Goal: Information Seeking & Learning: Check status

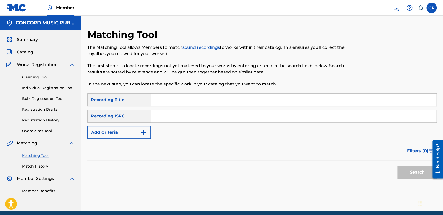
drag, startPoint x: 0, startPoint y: 0, endPoint x: 222, endPoint y: 110, distance: 247.5
click at [222, 110] on input "Search Form" at bounding box center [293, 116] width 285 height 13
paste input "US83Z1504081"
type input "US83Z1504081"
click at [248, 103] on input "Search Form" at bounding box center [293, 99] width 285 height 13
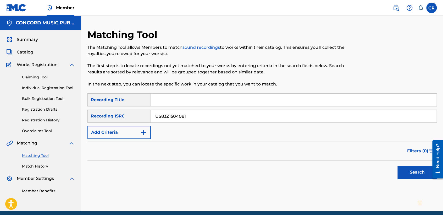
paste input "WRAITH - REZQ SOUND REMIX"
type input "WRAITH - REZQ SOUND REMIX"
click at [405, 174] on button "Search" at bounding box center [416, 171] width 39 height 13
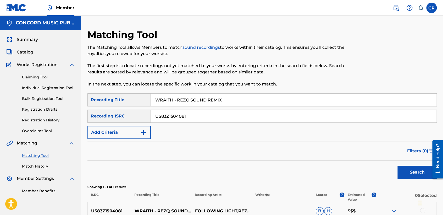
scroll to position [56, 0]
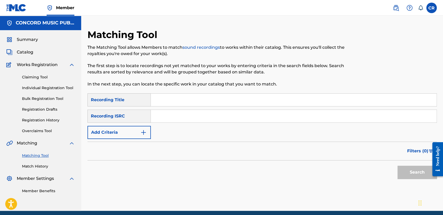
drag, startPoint x: 230, startPoint y: 113, endPoint x: 233, endPoint y: 116, distance: 4.5
click at [230, 113] on input "Search Form" at bounding box center [293, 116] width 285 height 13
paste input "TCADS1898332"
type input "TCADS1898332"
click at [239, 99] on input "Search Form" at bounding box center [293, 99] width 285 height 13
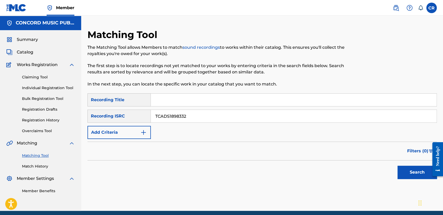
paste input "INFIEL"
type input "INFIEL"
click at [414, 174] on button "Search" at bounding box center [416, 171] width 39 height 13
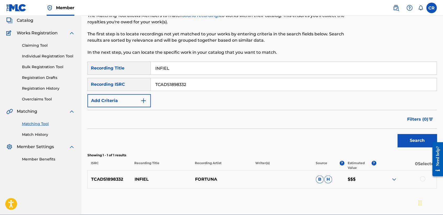
scroll to position [56, 0]
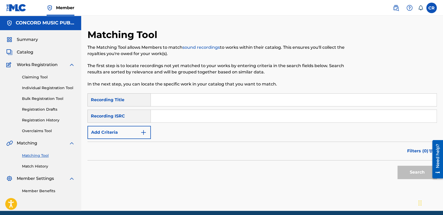
click at [230, 120] on input "Search Form" at bounding box center [293, 116] width 285 height 13
paste input "QMCCJ1401029"
type input "QMCCJ1401029"
click at [229, 99] on input "Search Form" at bounding box center [293, 99] width 285 height 13
paste input "PRAISE"
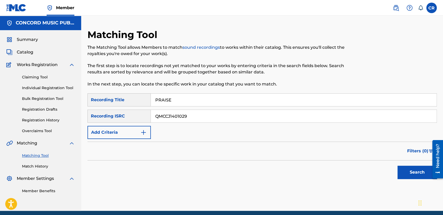
type input "PRAISE"
drag, startPoint x: 413, startPoint y: 173, endPoint x: 390, endPoint y: 160, distance: 25.5
click at [413, 173] on button "Search" at bounding box center [416, 171] width 39 height 13
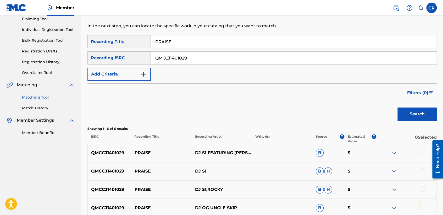
scroll to position [148, 0]
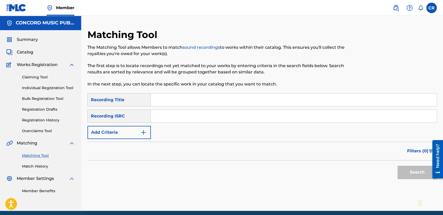
click at [211, 120] on input "Search Form" at bounding box center [293, 116] width 285 height 13
paste input "TCADR1864310"
type input "TCADR1864310"
drag, startPoint x: 241, startPoint y: 99, endPoint x: 285, endPoint y: 132, distance: 54.6
click at [241, 99] on input "Search Form" at bounding box center [293, 99] width 285 height 13
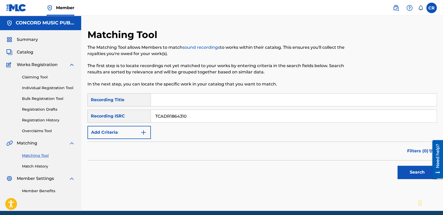
paste input "CHECK"
type input "CHECK"
click at [408, 163] on div "Search" at bounding box center [415, 170] width 42 height 21
click at [402, 169] on button "Search" at bounding box center [416, 171] width 39 height 13
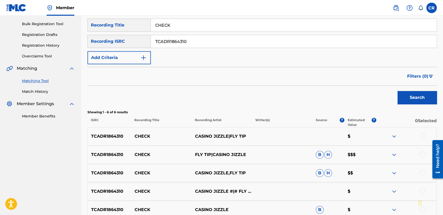
scroll to position [112, 0]
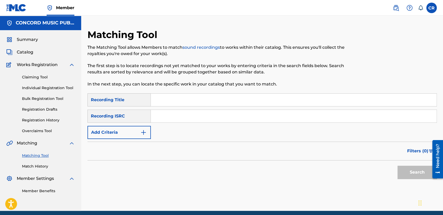
click at [211, 119] on input "Search Form" at bounding box center [293, 116] width 285 height 13
paste input "TCADI1711228"
type input "TCADI1711228"
click at [228, 99] on input "Search Form" at bounding box center [293, 99] width 285 height 13
paste input "DAY AND NIGHT"
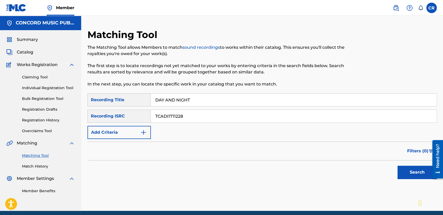
type input "DAY AND NIGHT"
click at [401, 171] on button "Search" at bounding box center [416, 171] width 39 height 13
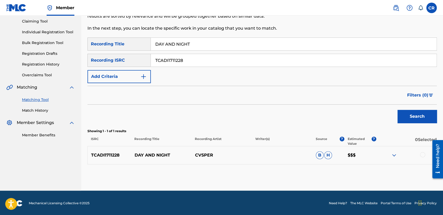
scroll to position [56, 0]
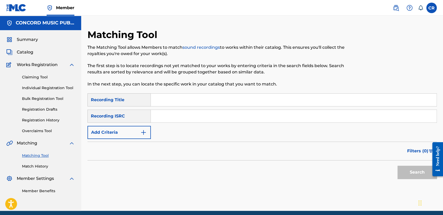
click at [225, 123] on div "SearchWithCriteria58770236-f97e-4cf3-8794-48d0cc2ddc7b Recording Title SearchWi…" at bounding box center [261, 116] width 349 height 46
click at [227, 121] on input "Search Form" at bounding box center [293, 116] width 285 height 13
paste input "USBAE1335120"
type input "USBAE1335120"
click at [220, 100] on input "Search Form" at bounding box center [293, 99] width 285 height 13
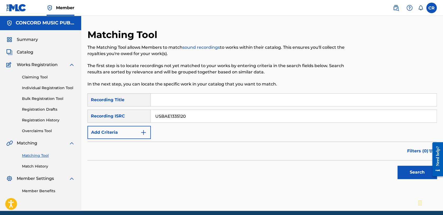
paste input "MURDA"
type input "MURDA"
click at [406, 168] on button "Search" at bounding box center [416, 171] width 39 height 13
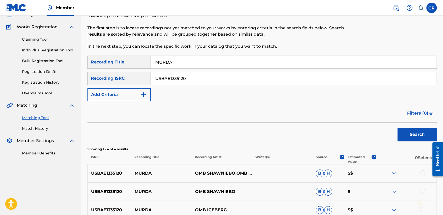
scroll to position [87, 0]
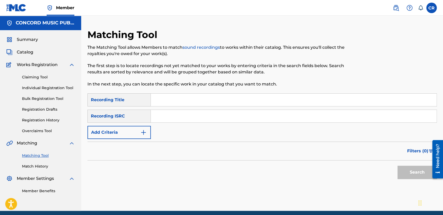
click at [196, 119] on input "Search Form" at bounding box center [293, 116] width 285 height 13
paste input "GBLGL0006556"
type input "GBLGL0006556"
drag, startPoint x: 238, startPoint y: 97, endPoint x: 288, endPoint y: 122, distance: 55.8
click at [238, 97] on input "Search Form" at bounding box center [293, 99] width 285 height 13
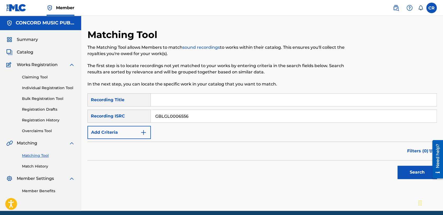
paste input "HEAD, SHOULDERS, KNEES AND TOES"
type input "HEAD, SHOULDERS, KNEES AND TOES"
click at [411, 171] on button "Search" at bounding box center [416, 171] width 39 height 13
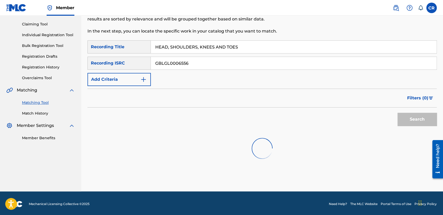
scroll to position [54, 0]
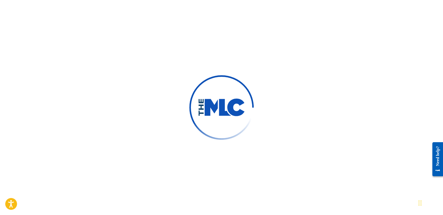
drag, startPoint x: 76, startPoint y: 24, endPoint x: 15, endPoint y: 1, distance: 65.4
click at [74, 23] on div at bounding box center [221, 107] width 443 height 215
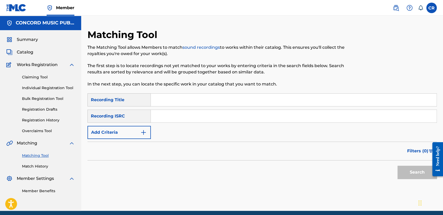
click at [202, 121] on input "Search Form" at bounding box center [293, 116] width 285 height 13
paste input "QZ5AB1645699"
type input "QZ5AB1645699"
click at [215, 104] on input "Search Form" at bounding box center [293, 99] width 285 height 13
paste input "GRACIAS MADRECITA"
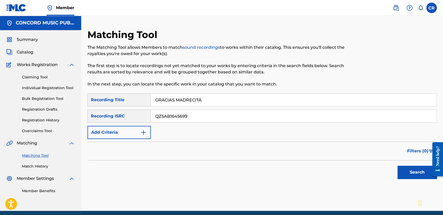
type input "GRACIAS MADRECITA"
drag, startPoint x: 416, startPoint y: 172, endPoint x: 334, endPoint y: 133, distance: 90.9
click at [414, 172] on button "Search" at bounding box center [416, 171] width 39 height 13
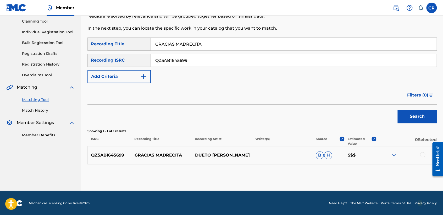
scroll to position [56, 0]
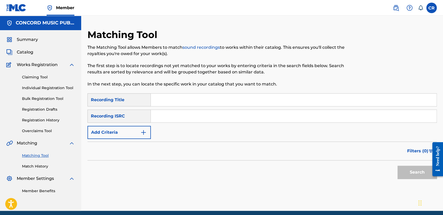
click at [207, 118] on input "Search Form" at bounding box center [293, 116] width 285 height 13
paste input "QZDA41817299"
type input "QZDA41817299"
click at [234, 100] on input "Search Form" at bounding box center [293, 99] width 285 height 13
paste input "SERENITY"
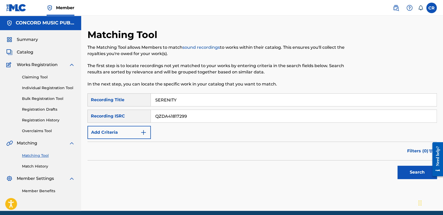
type input "SERENITY"
click at [403, 171] on button "Search" at bounding box center [416, 171] width 39 height 13
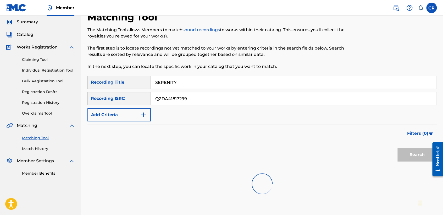
scroll to position [54, 0]
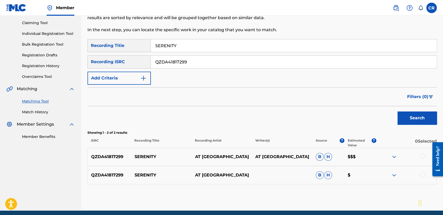
click at [213, 62] on input "QZDA41817299" at bounding box center [293, 61] width 285 height 13
drag, startPoint x: 213, startPoint y: 62, endPoint x: 243, endPoint y: 127, distance: 71.0
click at [213, 62] on input "QZDA41817299" at bounding box center [293, 61] width 285 height 13
paste input "TCADU1803967"
type input "TCADU1803967"
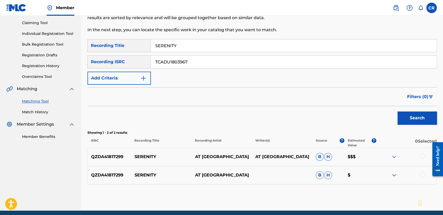
click at [212, 43] on input "SERENITY" at bounding box center [293, 45] width 285 height 13
paste input "NIGHT"
type input "NIGHT"
click at [404, 116] on button "Search" at bounding box center [416, 117] width 39 height 13
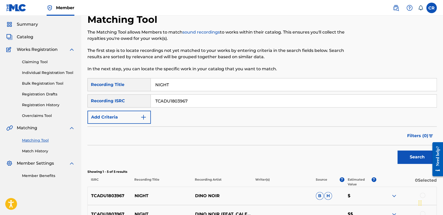
scroll to position [13, 0]
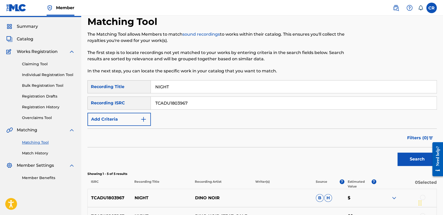
click at [280, 109] on input "TCADU1803967" at bounding box center [293, 103] width 285 height 13
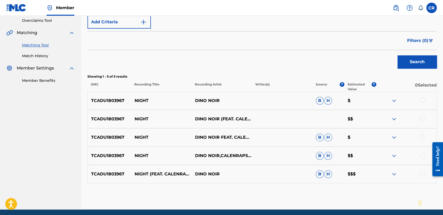
scroll to position [100, 0]
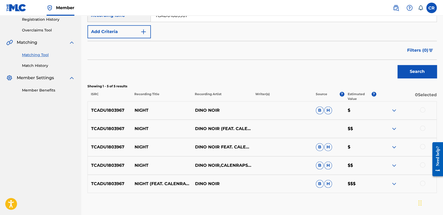
click at [202, 20] on input "TCADU1803967" at bounding box center [293, 15] width 285 height 13
paste input "GBSMU5297972"
type input "GBSMU5297972"
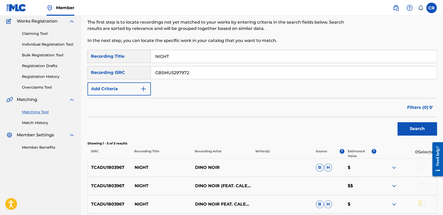
scroll to position [42, 0]
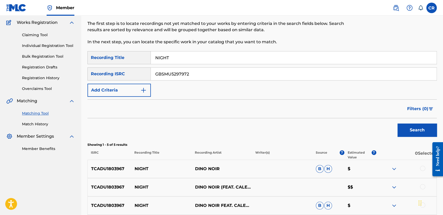
click at [224, 59] on input "NIGHT" at bounding box center [293, 57] width 285 height 13
paste input "FATMAN"
type input "FATMAN"
click at [408, 135] on button "Search" at bounding box center [416, 129] width 39 height 13
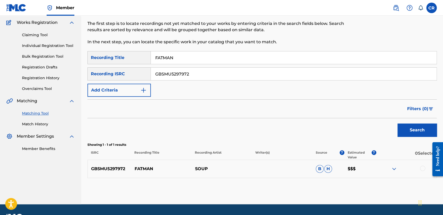
click at [219, 73] on input "GBSMU5297972" at bounding box center [293, 73] width 285 height 13
paste input "USHM90971965"
type input "USHM90971965"
click at [285, 57] on input "FATMAN" at bounding box center [293, 57] width 285 height 13
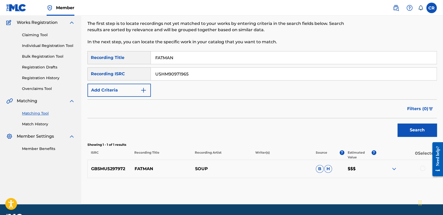
click at [285, 57] on input "FATMAN" at bounding box center [293, 57] width 285 height 13
paste input "DOWN BY THE RIVERSIDE"
type input "DOWN BY THE RIVERSIDE"
click at [420, 132] on button "Search" at bounding box center [416, 129] width 39 height 13
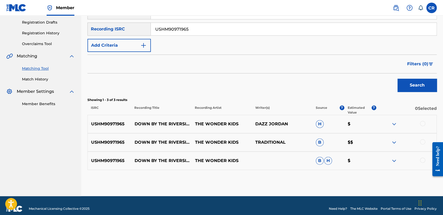
scroll to position [93, 0]
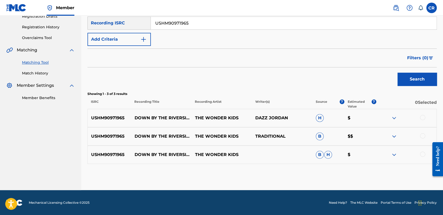
click at [219, 25] on input "USHM90971965" at bounding box center [293, 23] width 285 height 13
paste input "GBMA21820259"
type input "GBMA21820259"
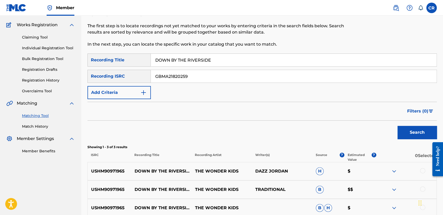
scroll to position [35, 0]
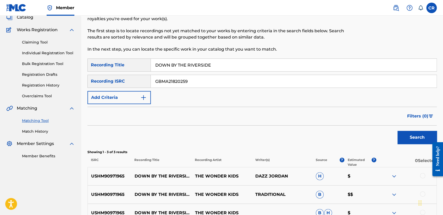
click at [222, 66] on input "DOWN BY THE RIVERSIDE" at bounding box center [293, 65] width 285 height 13
paste input "GOOD VIBES"
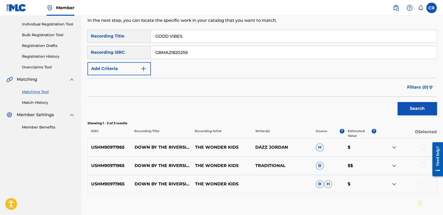
scroll to position [64, 0]
type input "GOOD VIBES"
click at [414, 109] on button "Search" at bounding box center [416, 107] width 39 height 13
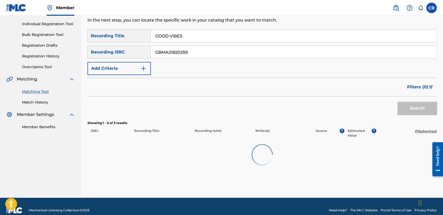
scroll to position [56, 0]
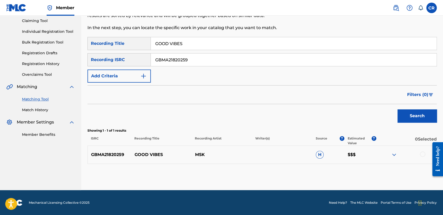
click at [219, 64] on input "GBMA21820259" at bounding box center [293, 59] width 285 height 13
paste input "QZPLS2241183"
type input "QZPLS2241183"
click at [256, 46] on input "GOOD VIBES" at bounding box center [293, 43] width 285 height 13
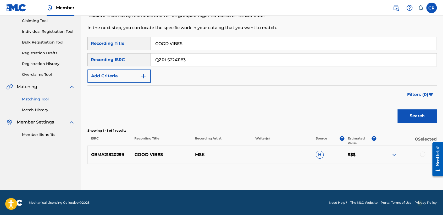
click at [256, 46] on input "GOOD VIBES" at bounding box center [293, 43] width 285 height 13
paste input "UNDER THE INFLUENCE (ARABIC VERSION)"
type input "UNDER THE INFLUENCE (ARABIC VERSION)"
click at [400, 116] on button "Search" at bounding box center [416, 115] width 39 height 13
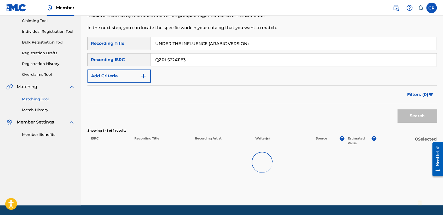
scroll to position [71, 0]
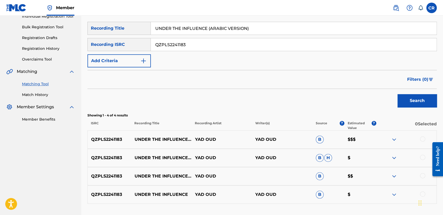
click at [271, 194] on p "YAD OUD" at bounding box center [282, 194] width 60 height 6
copy p "OUD"
click at [419, 138] on div at bounding box center [406, 139] width 60 height 6
click at [422, 138] on div at bounding box center [422, 138] width 5 height 5
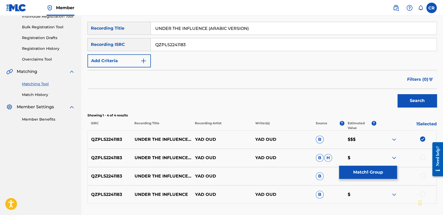
click at [424, 164] on div "QZPLS2241183 UNDER THE INFLUENCE (ARABIC VERSION) YAD OUD YAD OUD B H $" at bounding box center [261, 157] width 349 height 18
click at [422, 155] on div at bounding box center [422, 156] width 5 height 5
click at [423, 175] on div at bounding box center [422, 175] width 5 height 5
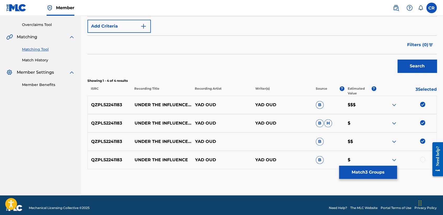
scroll to position [111, 0]
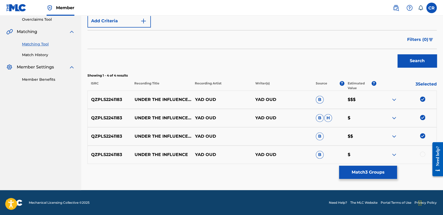
click at [421, 153] on div at bounding box center [422, 153] width 5 height 5
click at [375, 168] on button "Match 4 Groups" at bounding box center [368, 171] width 58 height 13
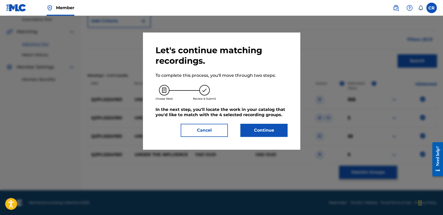
click at [249, 132] on button "Continue" at bounding box center [263, 129] width 47 height 13
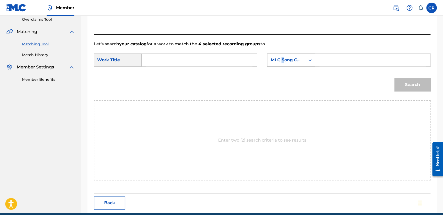
drag, startPoint x: 283, startPoint y: 52, endPoint x: 285, endPoint y: 59, distance: 6.9
click at [283, 53] on form "SearchWithCriteria60c1a4fb-4e95-46fa-9269-1ed876d842c0 Work Title SearchWithCri…" at bounding box center [262, 73] width 336 height 53
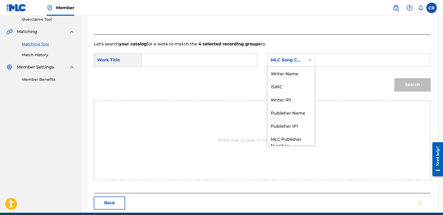
click at [286, 63] on div "MLC Song Code" at bounding box center [286, 60] width 38 height 10
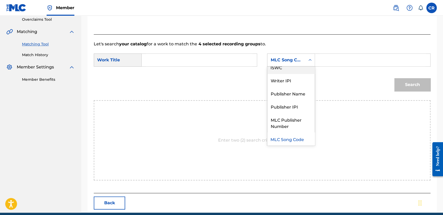
scroll to position [0, 0]
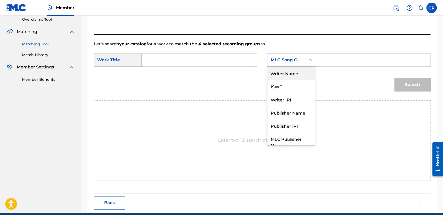
drag, startPoint x: 289, startPoint y: 70, endPoint x: 348, endPoint y: 66, distance: 59.5
click at [302, 71] on div "Writer Name" at bounding box center [290, 72] width 47 height 13
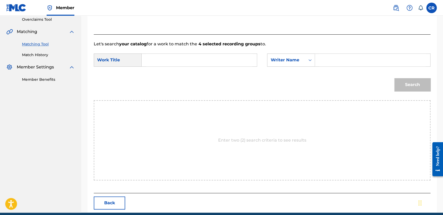
click at [374, 60] on input "Search Form" at bounding box center [372, 60] width 106 height 13
paste input "OUD"
type input "OUD"
click at [183, 55] on input "Search Form" at bounding box center [199, 60] width 106 height 13
paste input "UNDER THE INFLUENCE (ARABIC VERSION)"
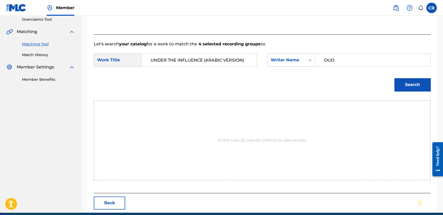
type input "UNDER THE INFLUENCE (ARABIC VERSION)"
click at [409, 82] on button "Search" at bounding box center [412, 84] width 36 height 13
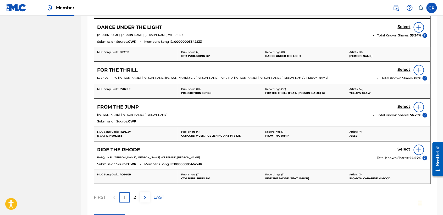
scroll to position [283, 0]
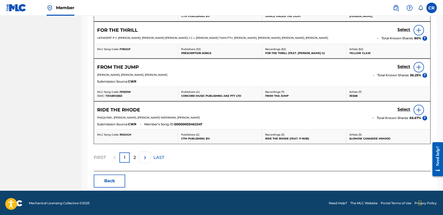
click at [109, 183] on button "Back" at bounding box center [109, 180] width 31 height 13
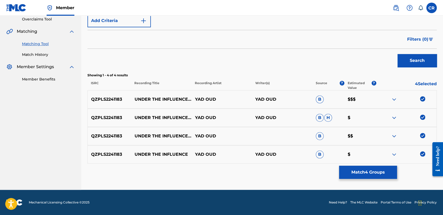
scroll to position [111, 0]
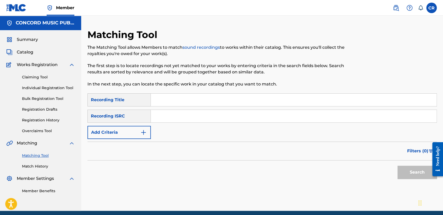
drag, startPoint x: 218, startPoint y: 116, endPoint x: 219, endPoint y: 119, distance: 3.1
click at [218, 116] on input "Search Form" at bounding box center [293, 116] width 285 height 13
paste input "USDHM1921433"
type input "USDHM1921433"
drag, startPoint x: 229, startPoint y: 99, endPoint x: 260, endPoint y: 111, distance: 33.4
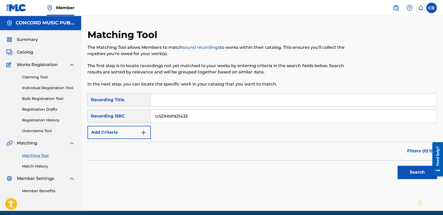
click at [229, 99] on input "Search Form" at bounding box center [293, 99] width 285 height 13
paste input "DALE DALE"
type input "DALE DALE"
click at [404, 169] on button "Search" at bounding box center [416, 171] width 39 height 13
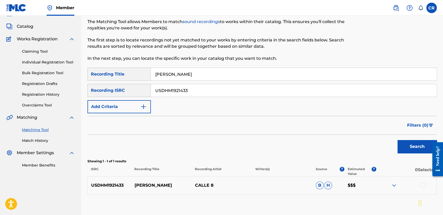
scroll to position [56, 0]
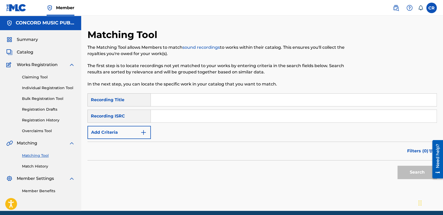
drag, startPoint x: 198, startPoint y: 115, endPoint x: 203, endPoint y: 119, distance: 5.8
click at [198, 115] on input "Search Form" at bounding box center [293, 116] width 285 height 13
paste input "QMBZ91504444"
type input "QMBZ91504444"
click at [223, 96] on input "Search Form" at bounding box center [293, 99] width 285 height 13
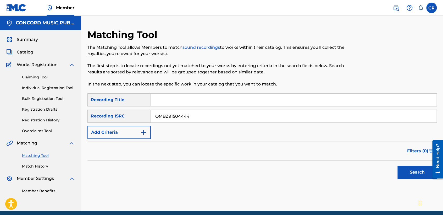
paste input "BO KA PENSA"
type input "BO KA PENSA"
drag, startPoint x: 406, startPoint y: 173, endPoint x: 402, endPoint y: 164, distance: 9.6
click at [406, 171] on button "Search" at bounding box center [416, 171] width 39 height 13
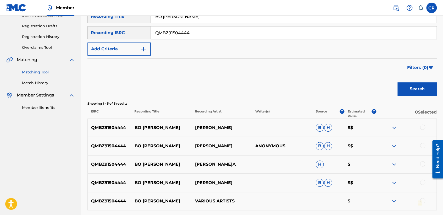
scroll to position [129, 0]
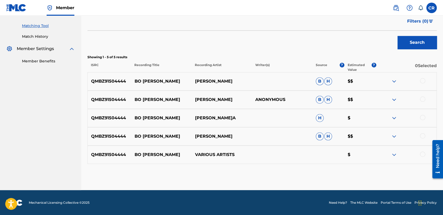
click at [218, 80] on p "GRACE ÉVORA" at bounding box center [221, 81] width 60 height 6
copy p "ÉVORA"
click at [420, 80] on div at bounding box center [422, 80] width 5 height 5
click at [421, 97] on div at bounding box center [422, 98] width 5 height 5
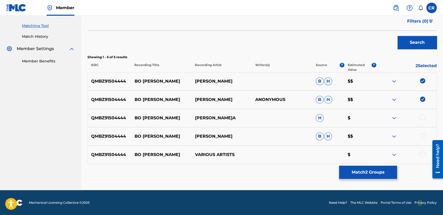
click at [421, 116] on div at bounding box center [422, 117] width 5 height 5
click at [423, 135] on div at bounding box center [422, 135] width 5 height 5
click at [423, 151] on div at bounding box center [422, 153] width 5 height 5
click at [356, 176] on button "Match 5 Groups" at bounding box center [368, 171] width 58 height 13
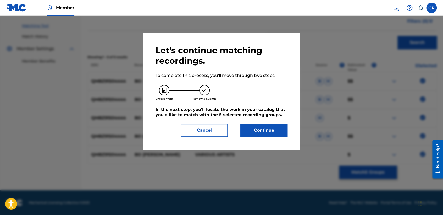
click at [275, 129] on button "Continue" at bounding box center [263, 129] width 47 height 13
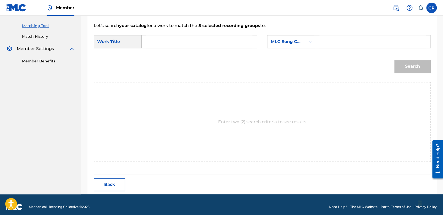
click at [291, 45] on div "MLC Song Code" at bounding box center [286, 42] width 38 height 10
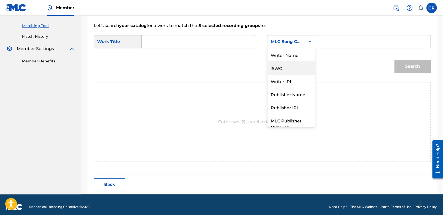
scroll to position [0, 0]
click at [293, 57] on div "Writer Name" at bounding box center [290, 54] width 47 height 13
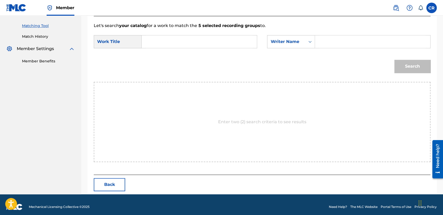
click at [363, 37] on input "Search Form" at bounding box center [372, 41] width 106 height 13
paste input "ÉVORA"
type input "ÉVORA"
click at [230, 44] on input "Search Form" at bounding box center [199, 41] width 106 height 13
paste input "BO KA PENSA"
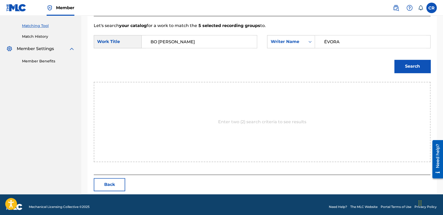
type input "BO KA PENSA"
click at [409, 58] on div "Search" at bounding box center [410, 64] width 39 height 21
click at [398, 62] on button "Search" at bounding box center [412, 66] width 36 height 13
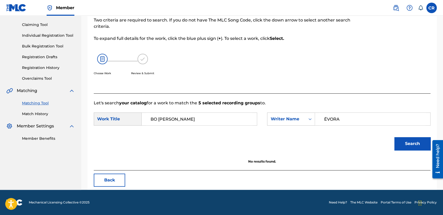
scroll to position [52, 0]
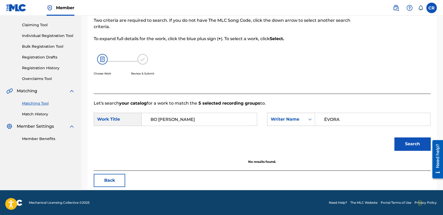
click at [117, 179] on button "Back" at bounding box center [109, 179] width 31 height 13
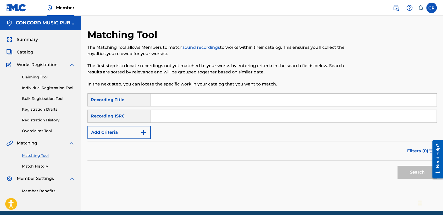
click at [223, 114] on input "Search Form" at bounding box center [293, 116] width 285 height 13
paste input "QZARB1846188"
type input "QZARB1846188"
drag, startPoint x: 260, startPoint y: 95, endPoint x: 316, endPoint y: 123, distance: 61.8
click at [260, 95] on input "Search Form" at bounding box center [293, 99] width 285 height 13
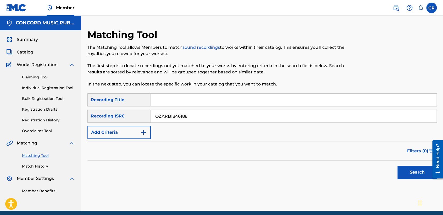
paste input "INTO YOU"
type input "INTO YOU"
click at [411, 171] on button "Search" at bounding box center [416, 171] width 39 height 13
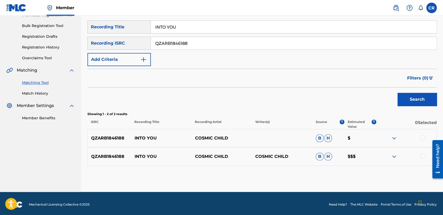
scroll to position [75, 0]
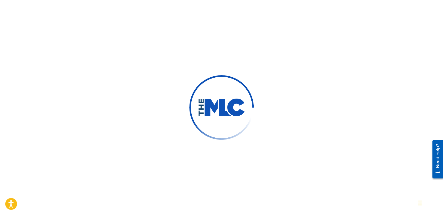
drag, startPoint x: 111, startPoint y: 58, endPoint x: 49, endPoint y: 2, distance: 83.5
click at [111, 58] on div at bounding box center [221, 107] width 443 height 215
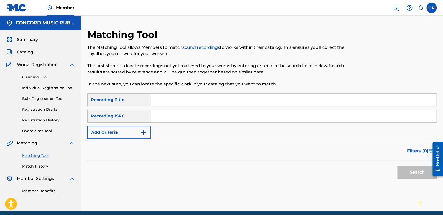
click at [167, 115] on input "Search Form" at bounding box center [293, 116] width 285 height 13
paste input "MX2160900053"
type input "MX2160900053"
drag, startPoint x: 238, startPoint y: 98, endPoint x: 253, endPoint y: 103, distance: 15.3
click at [238, 98] on input "Search Form" at bounding box center [293, 99] width 285 height 13
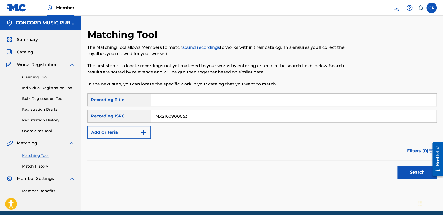
paste input "EL SAN LORENZO"
type input "EL SAN LORENZO"
drag, startPoint x: 401, startPoint y: 173, endPoint x: 352, endPoint y: 159, distance: 51.2
click at [402, 172] on button "Search" at bounding box center [416, 171] width 39 height 13
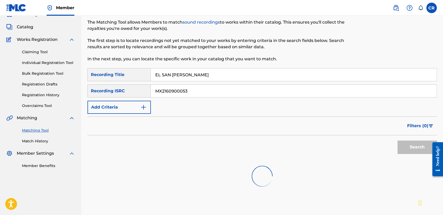
scroll to position [54, 0]
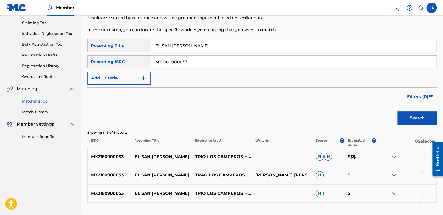
click at [289, 176] on p "PEREZ VEGA MACARIO" at bounding box center [282, 175] width 60 height 6
copy p "MACARIO"
click at [420, 155] on div at bounding box center [422, 155] width 5 height 5
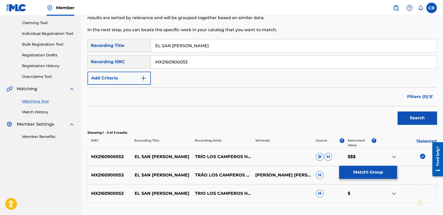
drag, startPoint x: 420, startPoint y: 167, endPoint x: 420, endPoint y: 170, distance: 2.9
click at [420, 168] on div "MX2160900053 EL SAN LORENZO TRÃ­O LOS CAMPEROS HUASTECOS PEREZ VEGA MACARIO H $" at bounding box center [261, 175] width 349 height 18
click at [421, 173] on div at bounding box center [422, 174] width 5 height 5
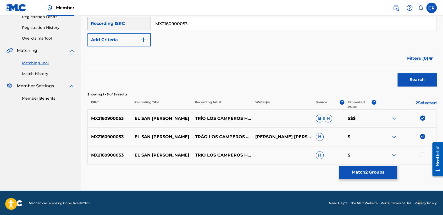
scroll to position [93, 0]
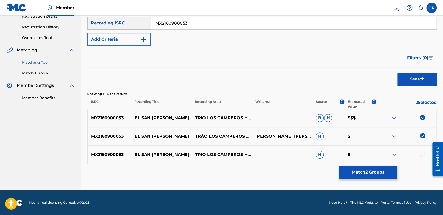
click at [420, 153] on div at bounding box center [422, 153] width 5 height 5
drag, startPoint x: 373, startPoint y: 175, endPoint x: 369, endPoint y: 174, distance: 4.0
click at [369, 174] on button "Match 3 Groups" at bounding box center [368, 171] width 58 height 13
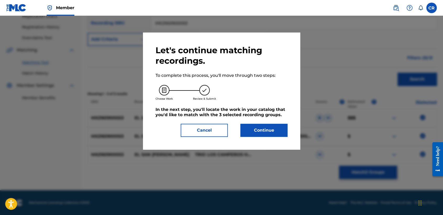
click at [244, 128] on button "Continue" at bounding box center [263, 129] width 47 height 13
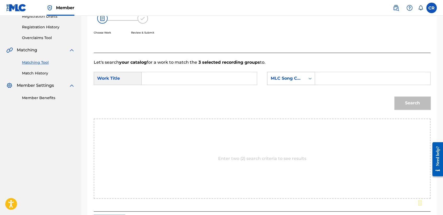
drag, startPoint x: 249, startPoint y: 117, endPoint x: 272, endPoint y: 82, distance: 41.9
click at [271, 82] on div "MLC Song Code" at bounding box center [286, 78] width 38 height 10
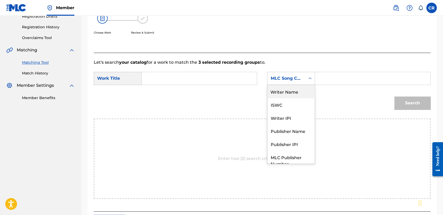
click at [276, 95] on div "Writer Name" at bounding box center [290, 91] width 47 height 13
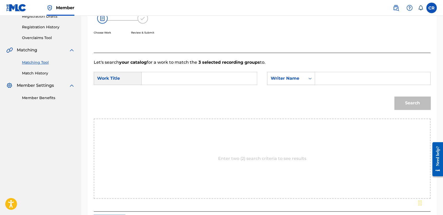
click at [325, 83] on input "Search Form" at bounding box center [372, 78] width 106 height 13
paste input "MACARIO"
type input "MACARIO"
click at [220, 80] on input "Search Form" at bounding box center [199, 78] width 106 height 13
paste input "EL SAN LORENZO"
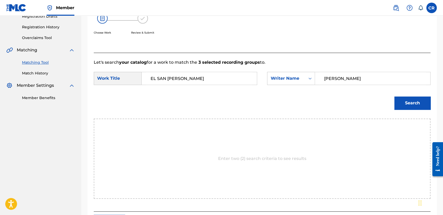
type input "EL SAN LORENZO"
click at [414, 104] on button "Search" at bounding box center [412, 102] width 36 height 13
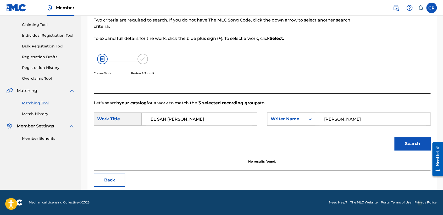
scroll to position [52, 0]
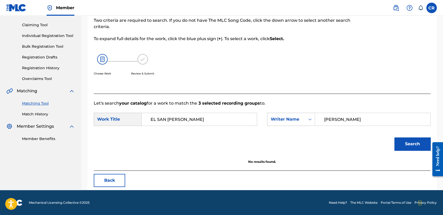
click at [115, 178] on button "Back" at bounding box center [109, 179] width 31 height 13
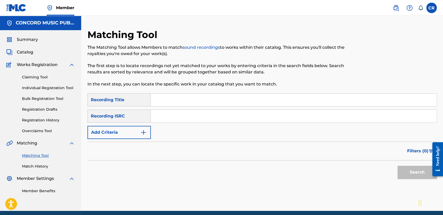
click at [215, 121] on input "Search Form" at bounding box center [293, 116] width 285 height 13
paste input "QZ5FN1864879"
type input "QZ5FN1864879"
drag, startPoint x: 253, startPoint y: 98, endPoint x: 274, endPoint y: 107, distance: 22.8
click at [253, 98] on input "Search Form" at bounding box center [293, 99] width 285 height 13
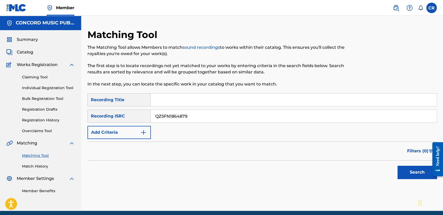
paste input "I'M NICE"
type input "I'M NICE"
click at [402, 169] on button "Search" at bounding box center [416, 171] width 39 height 13
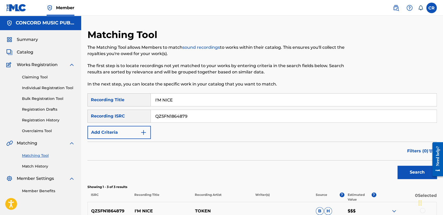
scroll to position [93, 0]
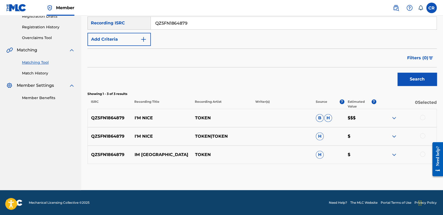
click at [206, 26] on input "QZ5FN1864879" at bounding box center [293, 23] width 285 height 13
paste input "USBT21620373"
type input "USBT21620373"
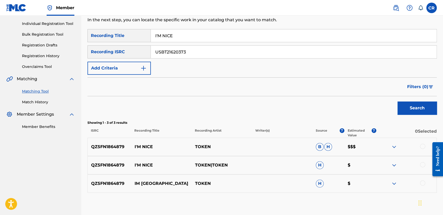
scroll to position [64, 0]
click at [217, 33] on input "I'M NICE" at bounding box center [293, 36] width 285 height 13
paste input "FLY AWAY - FOX THEATER, ATLANTA, JULY 24, 1981"
click at [217, 33] on input "I'M FLY AWAY - FOX THEATER, ATLANTA, JULY 24, 1981" at bounding box center [293, 36] width 285 height 13
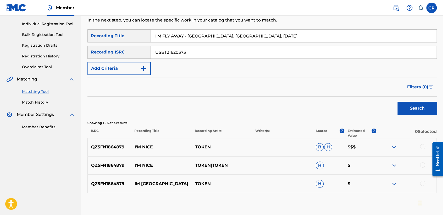
click at [217, 33] on input "I'M FLY AWAY - FOX THEATER, ATLANTA, JULY 24, 1981" at bounding box center [293, 36] width 285 height 13
paste input "Search Form"
type input "FLY AWAY - FOX THEATER, ATLANTA, JULY 24, 1981"
click at [411, 110] on button "Search" at bounding box center [416, 107] width 39 height 13
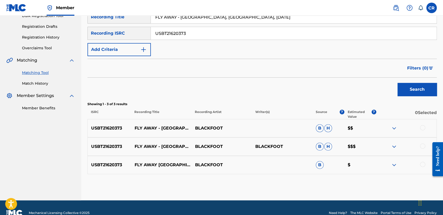
scroll to position [93, 0]
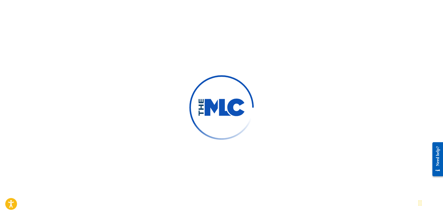
click at [178, 111] on div at bounding box center [221, 107] width 443 height 215
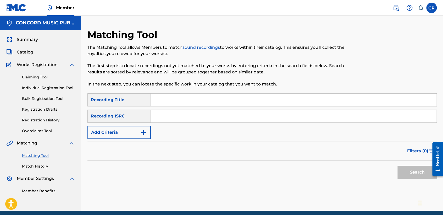
drag, startPoint x: 186, startPoint y: 115, endPoint x: 190, endPoint y: 118, distance: 4.7
click at [186, 115] on input "Search Form" at bounding box center [293, 116] width 285 height 13
paste input "QMBZ91690739"
type input "QMBZ91690739"
click at [241, 98] on input "Search Form" at bounding box center [293, 99] width 285 height 13
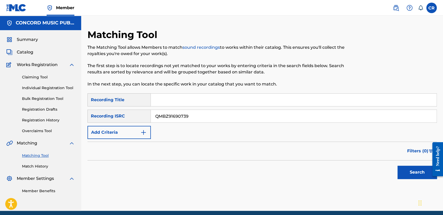
paste input "DONDE ESTA ESE AMOR"
type input "DONDE ESTA ESE AMOR"
click at [402, 166] on button "Search" at bounding box center [416, 171] width 39 height 13
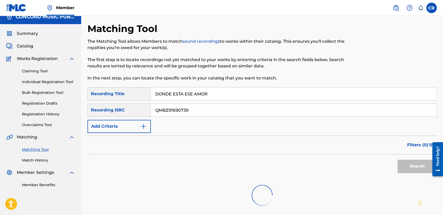
scroll to position [54, 0]
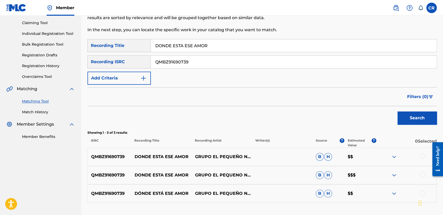
click at [215, 63] on input "QMBZ91690739" at bounding box center [293, 61] width 285 height 13
paste input "ZDA62215418"
type input "QZDA62215418"
click at [256, 51] on input "DONDE ESTA ESE AMOR" at bounding box center [293, 45] width 285 height 13
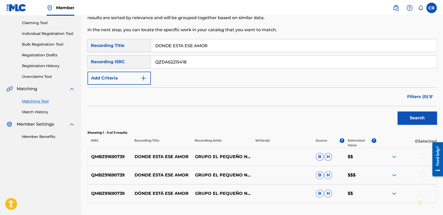
click at [256, 51] on input "DONDE ESTA ESE AMOR" at bounding box center [293, 45] width 285 height 13
paste input "BLACK & BLUE (FEAT. LOWEND ZELLY)"
type input "BLACK & BLUE (FEAT. LOWEND ZELLY)"
drag, startPoint x: 428, startPoint y: 123, endPoint x: 420, endPoint y: 117, distance: 9.5
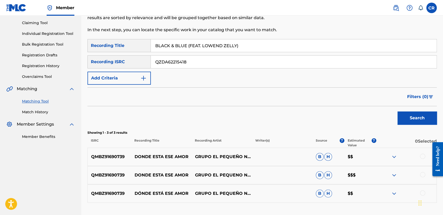
click at [426, 121] on button "Search" at bounding box center [416, 117] width 39 height 13
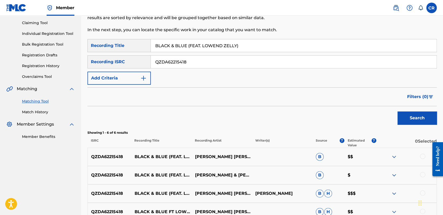
click at [286, 189] on div "QZDA62215418 BLACK & BLUE (FEAT. LOWEND ZELLY) MIKE MIKE MICHAEL FERGUSON B H $…" at bounding box center [261, 193] width 349 height 18
copy p "FERGUSON"
click at [421, 156] on div at bounding box center [422, 155] width 5 height 5
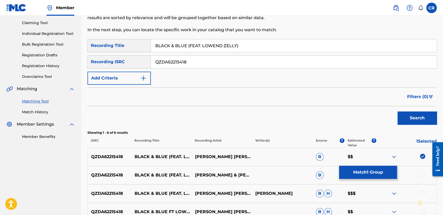
click at [421, 173] on div at bounding box center [422, 174] width 5 height 5
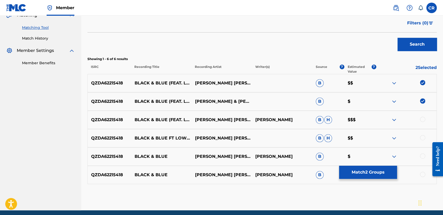
scroll to position [148, 0]
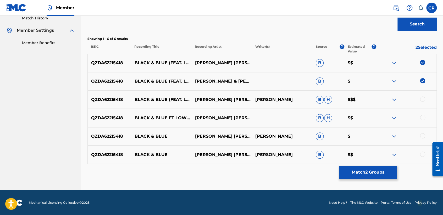
click at [422, 99] on div at bounding box center [422, 98] width 5 height 5
click at [421, 116] on div at bounding box center [422, 117] width 5 height 5
click at [421, 134] on div at bounding box center [422, 135] width 5 height 5
click at [420, 153] on div at bounding box center [422, 153] width 5 height 5
drag, startPoint x: 376, startPoint y: 173, endPoint x: 371, endPoint y: 171, distance: 4.8
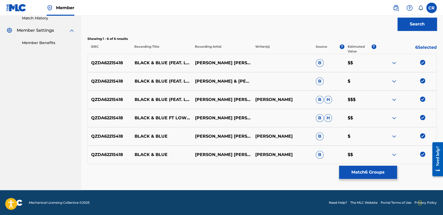
click at [371, 171] on button "Match 6 Groups" at bounding box center [368, 171] width 58 height 13
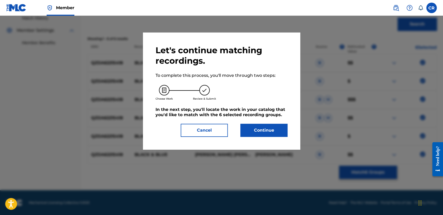
click at [263, 126] on button "Continue" at bounding box center [263, 129] width 47 height 13
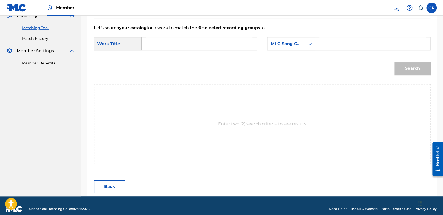
scroll to position [134, 0]
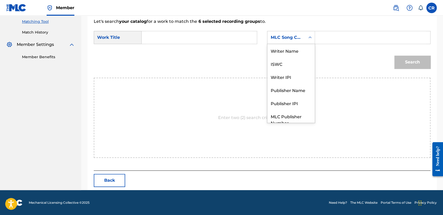
click at [295, 38] on div "MLC Song Code" at bounding box center [286, 37] width 32 height 6
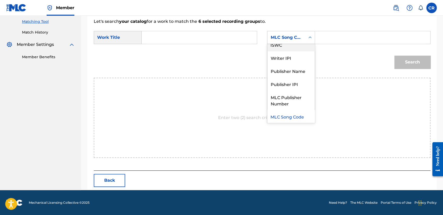
scroll to position [0, 0]
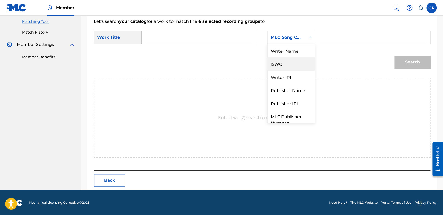
drag, startPoint x: 295, startPoint y: 57, endPoint x: 319, endPoint y: 43, distance: 27.5
click at [295, 57] on div "Writer Name ISWC Writer IPI Publisher Name Publisher IPI MLC Publisher Number M…" at bounding box center [290, 83] width 47 height 78
click at [292, 53] on div "Writer Name" at bounding box center [290, 50] width 47 height 13
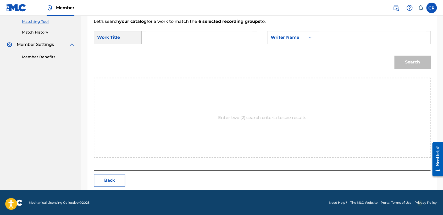
click at [338, 40] on input "Search Form" at bounding box center [372, 37] width 106 height 13
paste input "FERGUSON"
type input "FERGUSON"
click at [217, 39] on input "Search Form" at bounding box center [199, 37] width 106 height 13
paste input "BLACK & BLUE (FEAT. LOWEND ZELLY)"
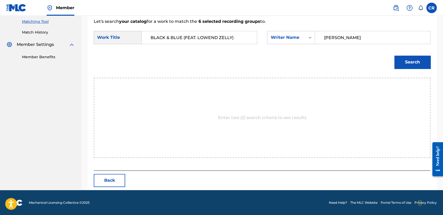
type input "BLACK & BLUE (FEAT. LOWEND ZELLY)"
click at [423, 67] on button "Search" at bounding box center [412, 61] width 36 height 13
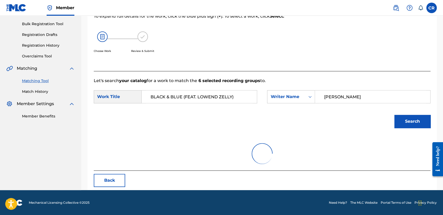
scroll to position [134, 0]
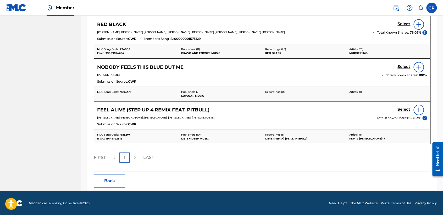
click at [103, 181] on button "Back" at bounding box center [109, 180] width 31 height 13
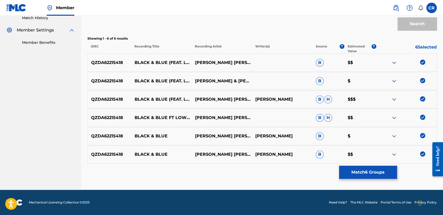
scroll to position [148, 0]
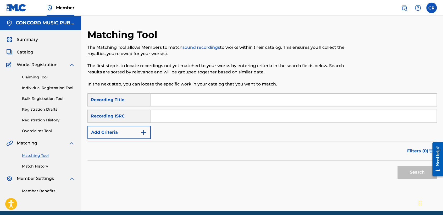
click at [204, 115] on input "Search Form" at bounding box center [293, 116] width 285 height 13
paste input "GBAYC9802757"
click at [191, 118] on input "GBAYC9802757" at bounding box center [293, 116] width 285 height 13
paste input "USJ930270284"
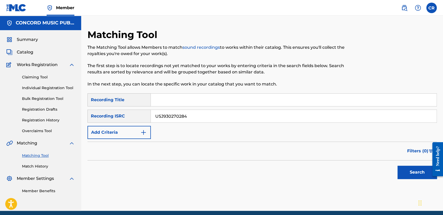
type input "USJ930270284"
drag, startPoint x: 232, startPoint y: 97, endPoint x: 266, endPoint y: 117, distance: 39.0
click at [232, 97] on input "Search Form" at bounding box center [293, 99] width 285 height 13
paste input "[PERSON_NAME] DE [GEOGRAPHIC_DATA]"
type input "[PERSON_NAME] DE [GEOGRAPHIC_DATA]"
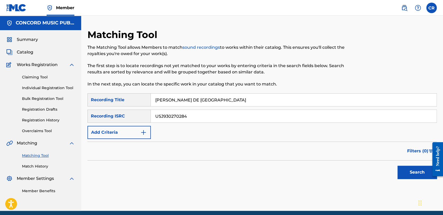
click at [400, 172] on button "Search" at bounding box center [416, 171] width 39 height 13
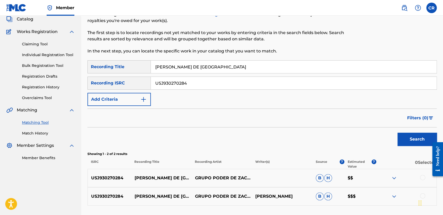
scroll to position [75, 0]
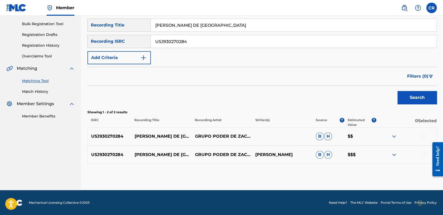
click at [286, 153] on p "[PERSON_NAME]" at bounding box center [282, 154] width 60 height 6
copy p "TURRUBIATE"
click at [423, 133] on div at bounding box center [422, 135] width 5 height 5
click at [423, 151] on div at bounding box center [406, 154] width 60 height 6
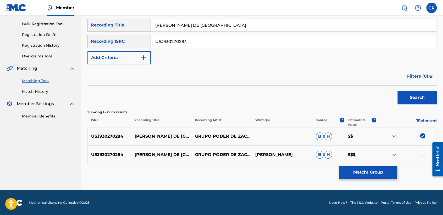
click at [422, 155] on div at bounding box center [422, 153] width 5 height 5
click at [360, 171] on button "Match 2 Groups" at bounding box center [368, 171] width 58 height 13
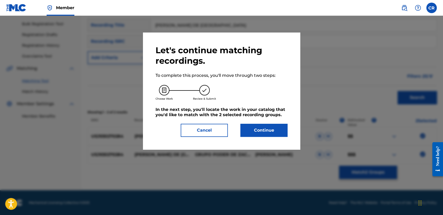
click at [280, 134] on button "Continue" at bounding box center [263, 129] width 47 height 13
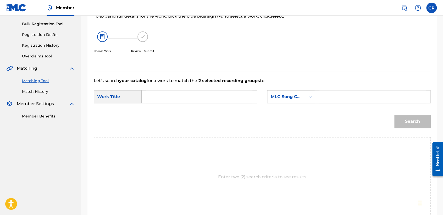
click at [288, 102] on div "MLC Song Code" at bounding box center [291, 96] width 48 height 13
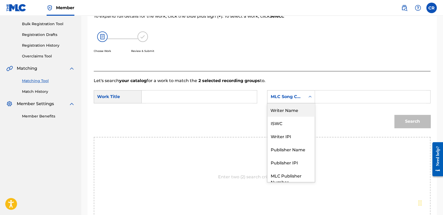
drag, startPoint x: 285, startPoint y: 112, endPoint x: 294, endPoint y: 110, distance: 9.1
click at [287, 112] on div "Writer Name" at bounding box center [290, 109] width 47 height 13
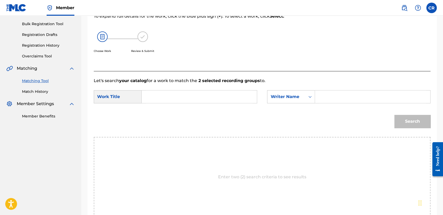
click at [350, 97] on input "Search Form" at bounding box center [372, 96] width 106 height 13
paste input "TURRUBIATE"
type input "TURRUBIATE"
click at [232, 96] on input "Search Form" at bounding box center [199, 96] width 106 height 13
paste input "[PERSON_NAME] DE [GEOGRAPHIC_DATA]"
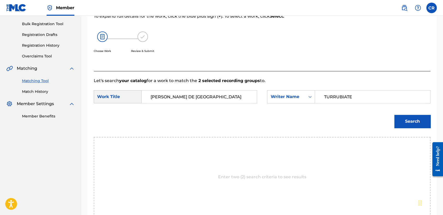
type input "[PERSON_NAME] DE [GEOGRAPHIC_DATA]"
click at [402, 122] on button "Search" at bounding box center [412, 121] width 36 height 13
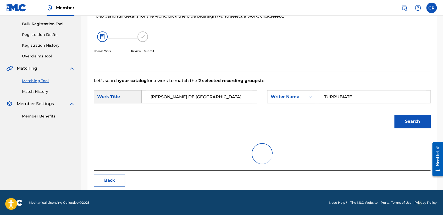
scroll to position [52, 0]
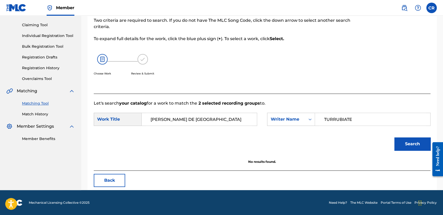
click at [103, 184] on button "Back" at bounding box center [109, 179] width 31 height 13
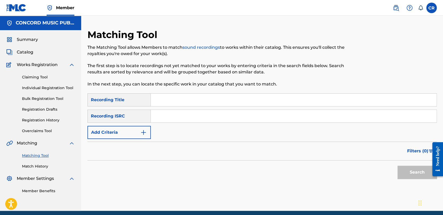
click at [201, 120] on input "Search Form" at bounding box center [293, 116] width 285 height 13
paste input "GX38U2222835"
type input "GX38U2222835"
click at [250, 97] on input "Search Form" at bounding box center [293, 99] width 285 height 13
paste input "PAST LIVES"
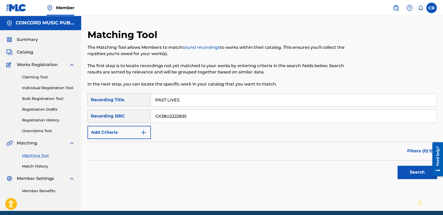
type input "PAST LIVES"
drag, startPoint x: 414, startPoint y: 175, endPoint x: 410, endPoint y: 171, distance: 5.5
click at [412, 173] on button "Search" at bounding box center [416, 171] width 39 height 13
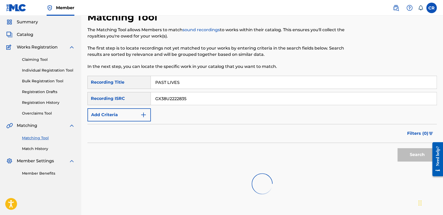
scroll to position [54, 0]
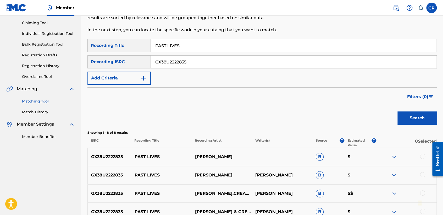
click at [285, 179] on div "GX38U2222835 PAST LIVES MARTIN ARTETA GARRETT CLARK B $" at bounding box center [261, 175] width 349 height 18
copy p "CLARK"
click at [423, 156] on div at bounding box center [422, 155] width 5 height 5
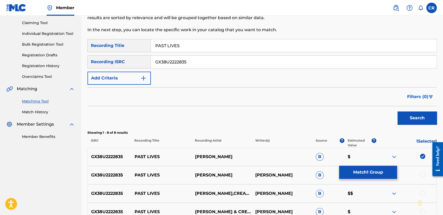
click at [420, 174] on div at bounding box center [422, 174] width 5 height 5
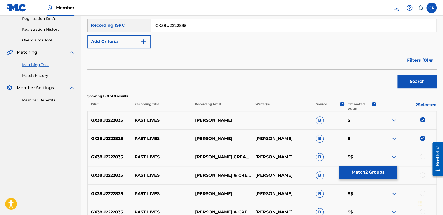
scroll to position [141, 0]
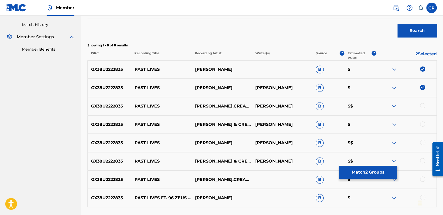
click at [423, 105] on div at bounding box center [422, 105] width 5 height 5
click at [421, 123] on div at bounding box center [422, 123] width 5 height 5
click at [421, 143] on div at bounding box center [422, 141] width 5 height 5
click at [421, 163] on div at bounding box center [406, 161] width 60 height 6
click at [421, 179] on div at bounding box center [422, 178] width 5 height 5
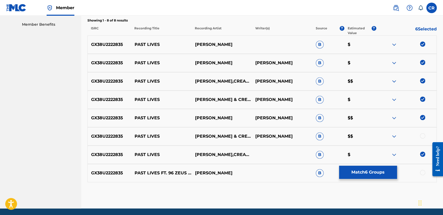
scroll to position [184, 0]
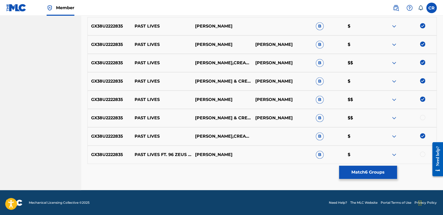
click at [422, 151] on div at bounding box center [422, 153] width 5 height 5
click at [421, 117] on div at bounding box center [422, 117] width 5 height 5
drag, startPoint x: 366, startPoint y: 173, endPoint x: 363, endPoint y: 172, distance: 2.7
click at [363, 172] on button "Match 8 Groups" at bounding box center [368, 171] width 58 height 13
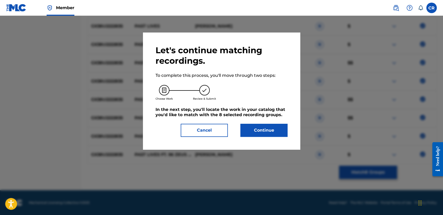
click at [280, 130] on button "Continue" at bounding box center [263, 129] width 47 height 13
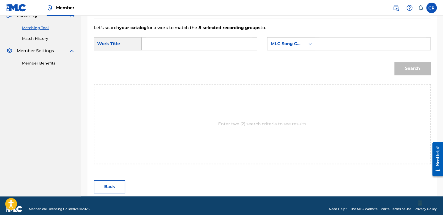
scroll to position [134, 0]
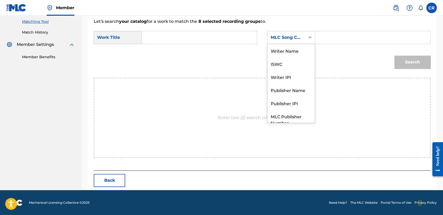
click at [289, 38] on div "MLC Song Code" at bounding box center [286, 37] width 32 height 6
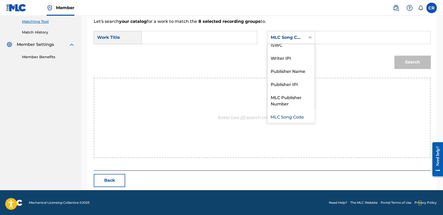
scroll to position [0, 0]
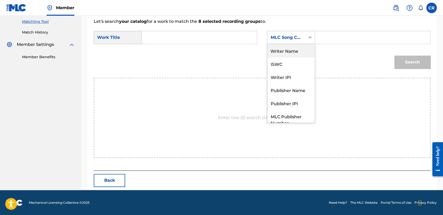
drag, startPoint x: 289, startPoint y: 53, endPoint x: 296, endPoint y: 50, distance: 7.1
click at [290, 53] on div "Writer Name" at bounding box center [290, 50] width 47 height 13
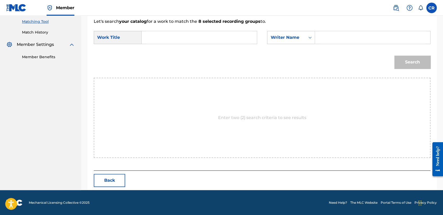
click at [326, 35] on input "Search Form" at bounding box center [372, 37] width 106 height 13
paste input "CLARK"
type input "CLARK"
click at [225, 35] on input "Search Form" at bounding box center [199, 37] width 106 height 13
paste input "PAST LIVES"
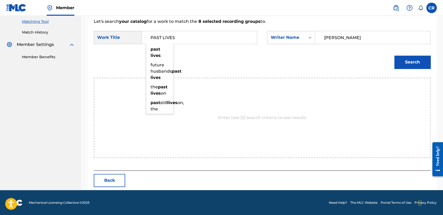
type input "PAST LIVES"
click at [409, 63] on button "Search" at bounding box center [412, 61] width 36 height 13
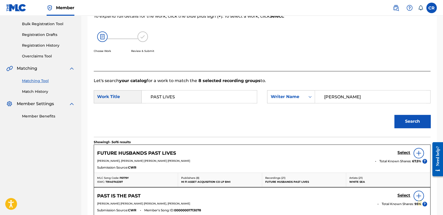
scroll to position [134, 0]
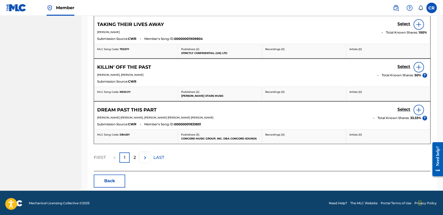
click at [106, 178] on button "Back" at bounding box center [109, 180] width 31 height 13
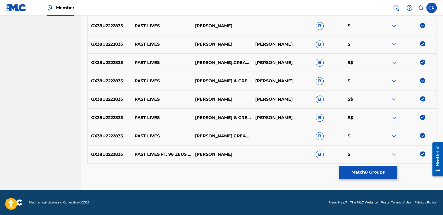
scroll to position [184, 0]
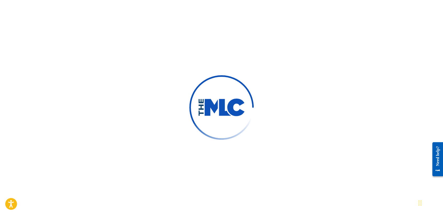
click at [122, 113] on div at bounding box center [221, 107] width 443 height 215
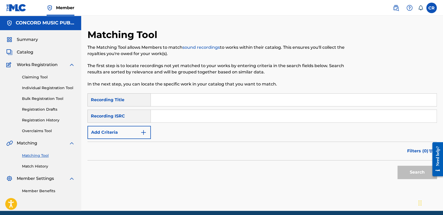
drag, startPoint x: 188, startPoint y: 116, endPoint x: 190, endPoint y: 119, distance: 2.9
click at [188, 116] on input "Search Form" at bounding box center [293, 116] width 285 height 13
paste input "QZARB1850801"
type input "QZARB1850801"
click at [251, 102] on input "Search Form" at bounding box center [293, 99] width 285 height 13
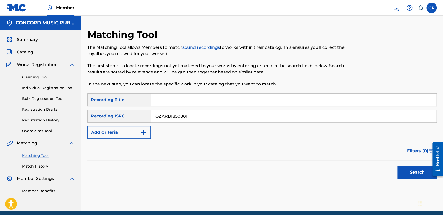
paste input "CRY BABY"
type input "CRY BABY"
click at [407, 168] on button "Search" at bounding box center [416, 171] width 39 height 13
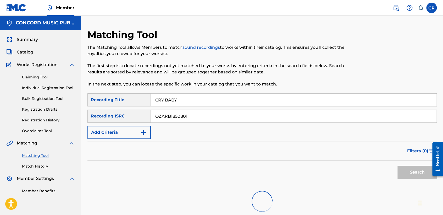
scroll to position [54, 0]
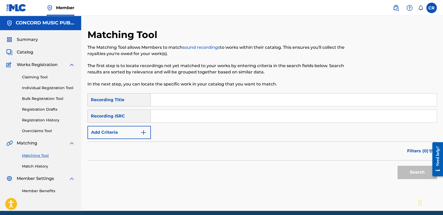
click at [203, 118] on input "Search Form" at bounding box center [293, 116] width 285 height 13
paste input "TCADF1762453"
type input "TCADF1762453"
click at [234, 97] on input "Search Form" at bounding box center [293, 99] width 285 height 13
paste input "THE GETAWAY"
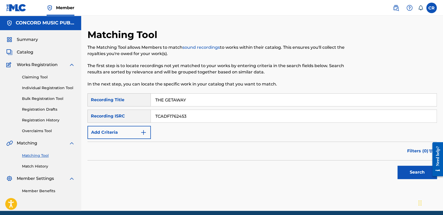
type input "THE GETAWAY"
click at [411, 166] on button "Search" at bounding box center [416, 171] width 39 height 13
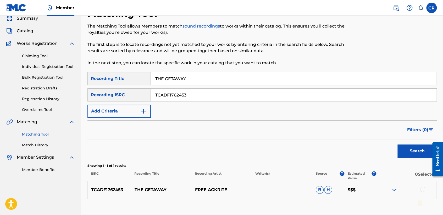
scroll to position [56, 0]
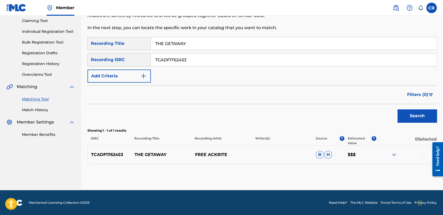
click at [191, 55] on input "TCADF1762453" at bounding box center [293, 59] width 285 height 13
paste input "W1831998"
type input "TCADW1831998"
click at [234, 40] on input "THE GETAWAY" at bounding box center [293, 43] width 285 height 13
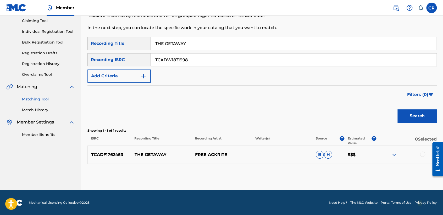
click at [234, 40] on input "THE GETAWAY" at bounding box center [293, 43] width 285 height 13
paste input "NOT YOUR MAN"
type input "NOT YOUR MAN"
click at [401, 117] on button "Search" at bounding box center [416, 115] width 39 height 13
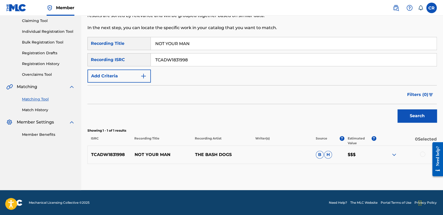
click at [223, 59] on input "TCADW1831998" at bounding box center [293, 59] width 285 height 13
paste input "T1892243"
type input "TCADT1892243"
click at [236, 43] on input "NOT YOUR MAN" at bounding box center [293, 43] width 285 height 13
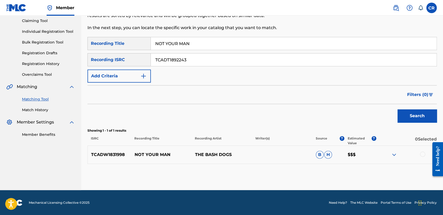
click at [236, 43] on input "NOT YOUR MAN" at bounding box center [293, 43] width 285 height 13
paste input "SUNNY DAYS"
type input "SUNNY DAYS"
drag, startPoint x: 417, startPoint y: 118, endPoint x: 395, endPoint y: 122, distance: 22.7
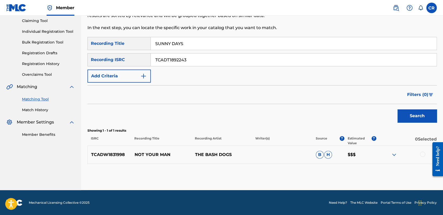
click at [418, 118] on button "Search" at bounding box center [416, 115] width 39 height 13
click at [225, 152] on p "JUSTIN LUCAS" at bounding box center [221, 154] width 60 height 6
click at [220, 155] on p "JUSTIN LUCAS" at bounding box center [221, 154] width 60 height 6
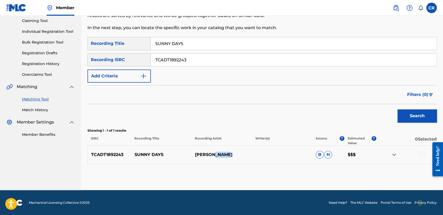
copy p "LUCAS"
click at [421, 153] on div at bounding box center [422, 153] width 5 height 5
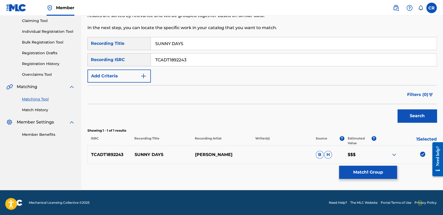
click at [372, 169] on button "Match 1 Group" at bounding box center [368, 171] width 58 height 13
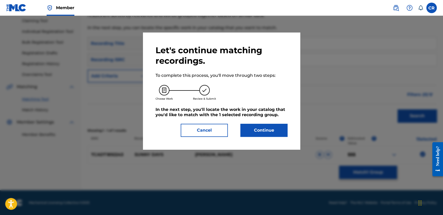
click at [259, 123] on button "Continue" at bounding box center [263, 129] width 47 height 13
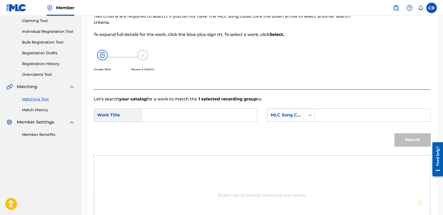
click at [288, 111] on div "MLC Song Code" at bounding box center [286, 115] width 38 height 10
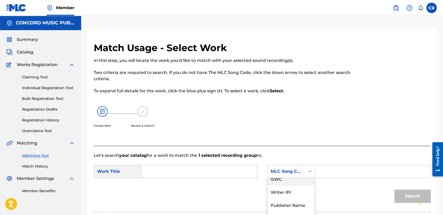
scroll to position [0, 0]
drag, startPoint x: 283, startPoint y: 183, endPoint x: 306, endPoint y: 178, distance: 23.2
click at [284, 183] on div "Writer Name" at bounding box center [290, 184] width 47 height 13
click at [345, 169] on input "Search Form" at bounding box center [372, 171] width 106 height 13
paste input "LUCAS"
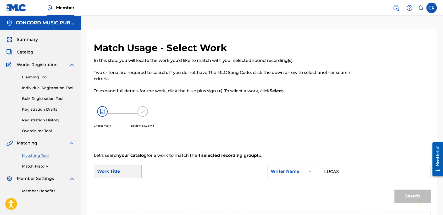
type input "LUCAS"
click at [223, 170] on input "Search Form" at bounding box center [199, 171] width 106 height 13
paste input "SUNNY DAYS"
type input "SUNNY DAYS"
click at [396, 194] on button "Search" at bounding box center [412, 195] width 36 height 13
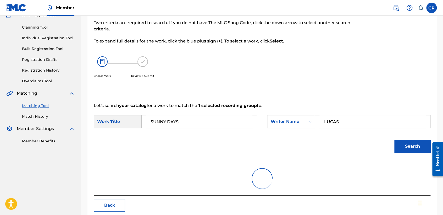
scroll to position [75, 0]
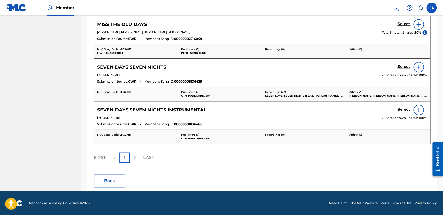
drag, startPoint x: 117, startPoint y: 180, endPoint x: 59, endPoint y: 30, distance: 161.0
click at [116, 179] on button "Back" at bounding box center [109, 180] width 31 height 13
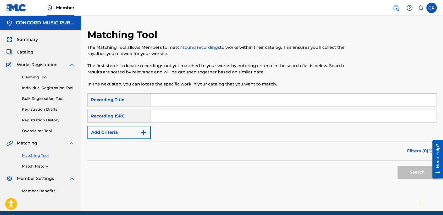
click at [224, 118] on input "Search Form" at bounding box center [293, 116] width 285 height 13
paste input "QZ5AB1701511"
type input "QZ5AB1701511"
click at [229, 96] on input "Search Form" at bounding box center [293, 99] width 285 height 13
paste input "LA MARIQUITA"
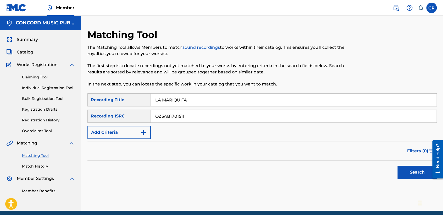
type input "LA MARIQUITA"
click at [404, 174] on button "Search" at bounding box center [416, 171] width 39 height 13
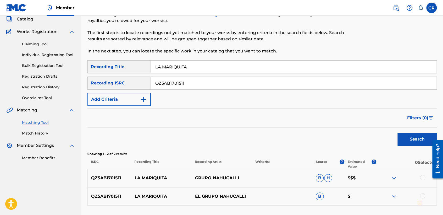
scroll to position [75, 0]
